Goal: Communication & Community: Answer question/provide support

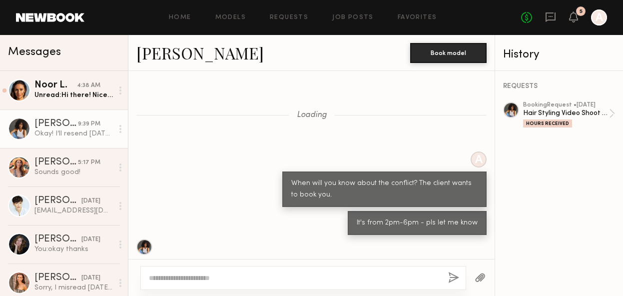
scroll to position [547, 0]
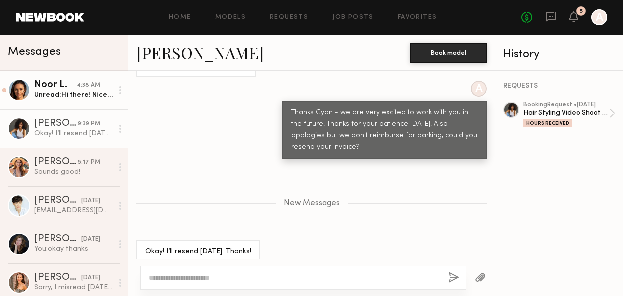
click at [32, 101] on link "Noor L. 4:38 AM Unread: Hi there! Nice working with you as well. It’s not givin…" at bounding box center [64, 90] width 128 height 38
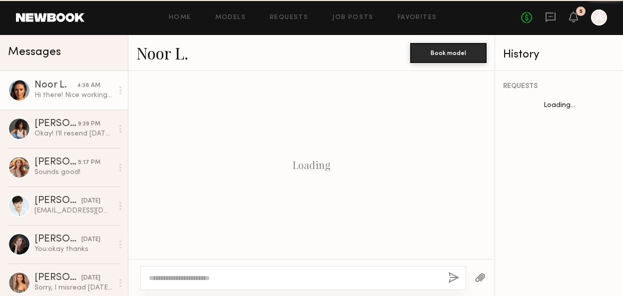
click at [45, 94] on div "Hi there! Nice working with you as well. It’s not giving me an option to edit i…" at bounding box center [73, 94] width 78 height 9
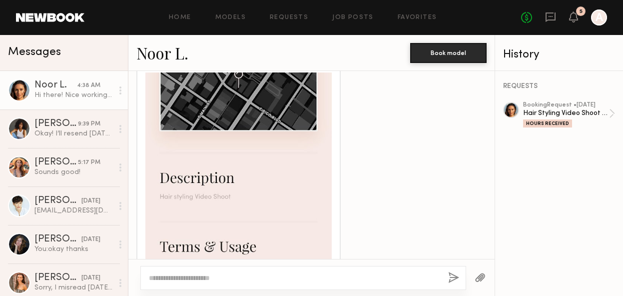
scroll to position [986, 0]
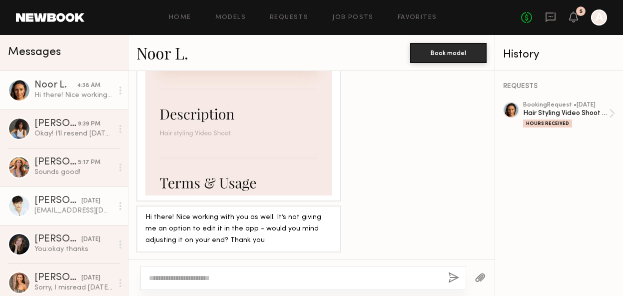
click at [81, 200] on div "[DATE]" at bounding box center [90, 200] width 19 height 9
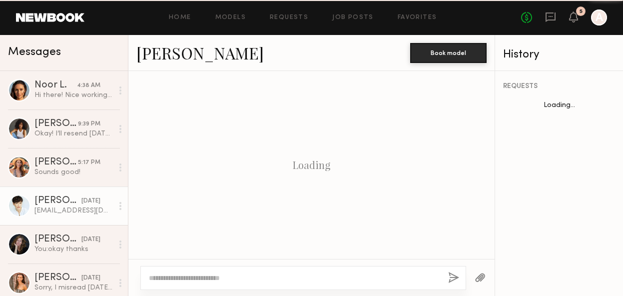
scroll to position [842, 0]
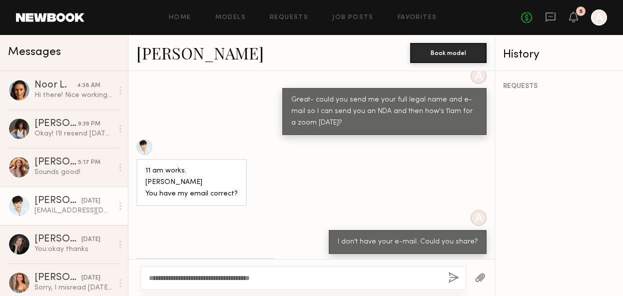
type textarea "**********"
click at [456, 278] on button "button" at bounding box center [453, 278] width 11 height 12
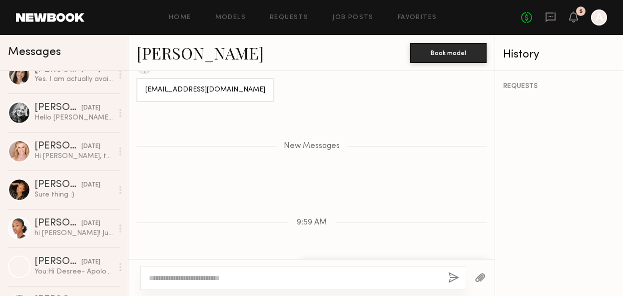
scroll to position [0, 0]
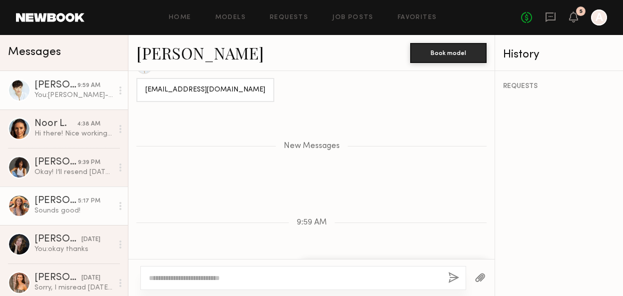
click at [57, 207] on div "Sounds good!" at bounding box center [73, 210] width 78 height 9
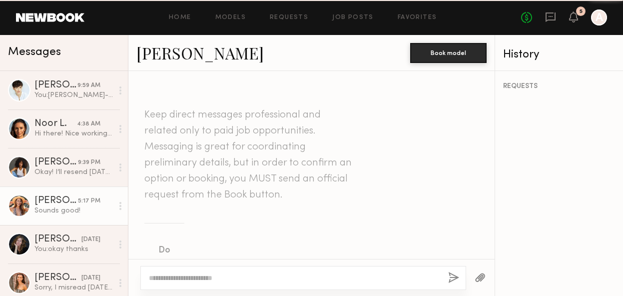
scroll to position [1036, 0]
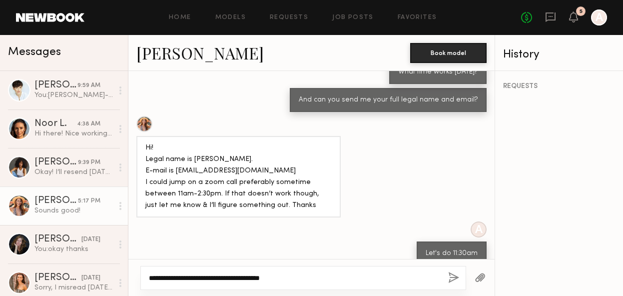
type textarea "**********"
click at [451, 283] on button "button" at bounding box center [453, 278] width 11 height 12
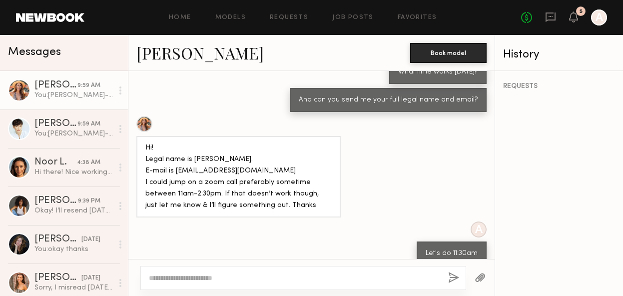
scroll to position [1236, 0]
